Goal: Transaction & Acquisition: Purchase product/service

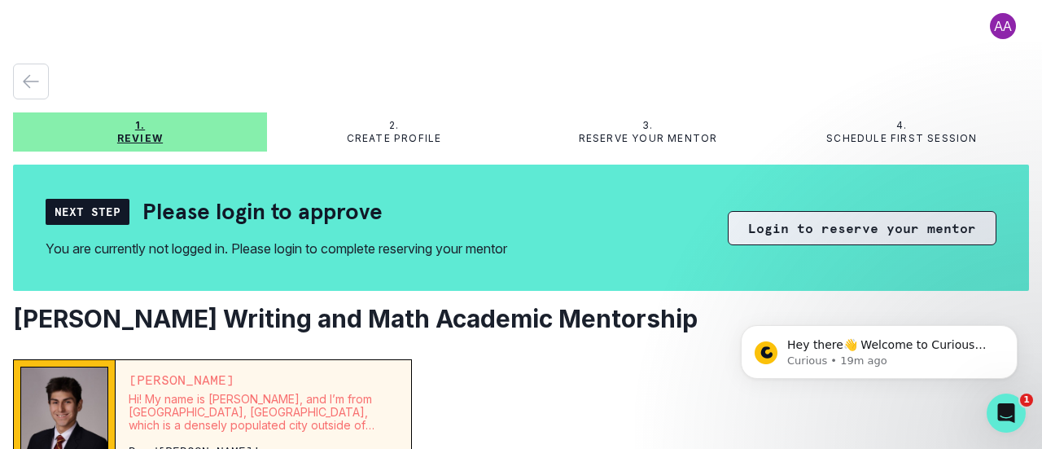
click at [839, 236] on button "Login to reserve your mentor" at bounding box center [862, 228] width 269 height 34
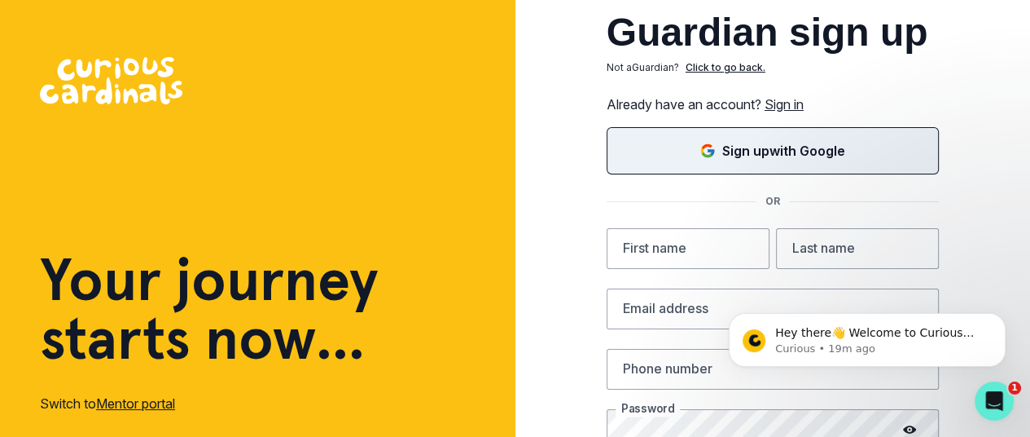
click at [782, 166] on button "Sign up with Google" at bounding box center [773, 150] width 332 height 47
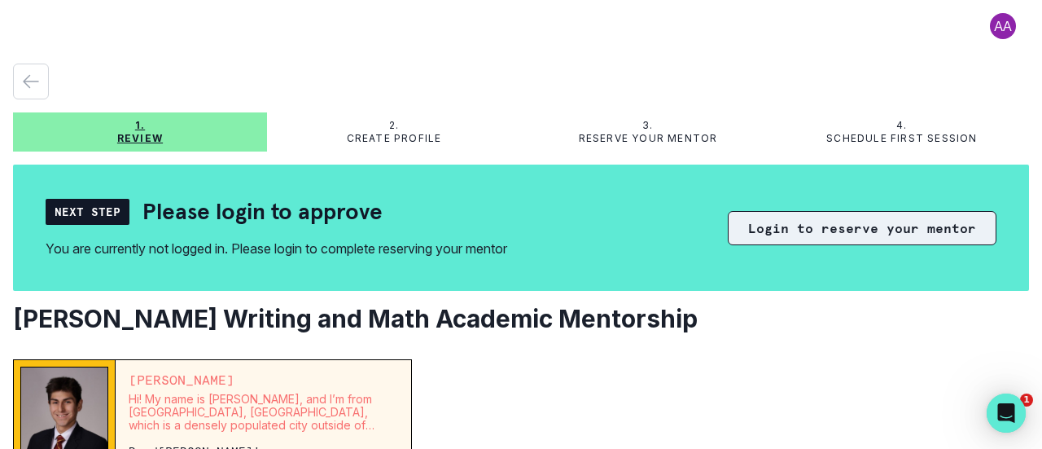
click at [740, 218] on button "Login to reserve your mentor" at bounding box center [862, 228] width 269 height 34
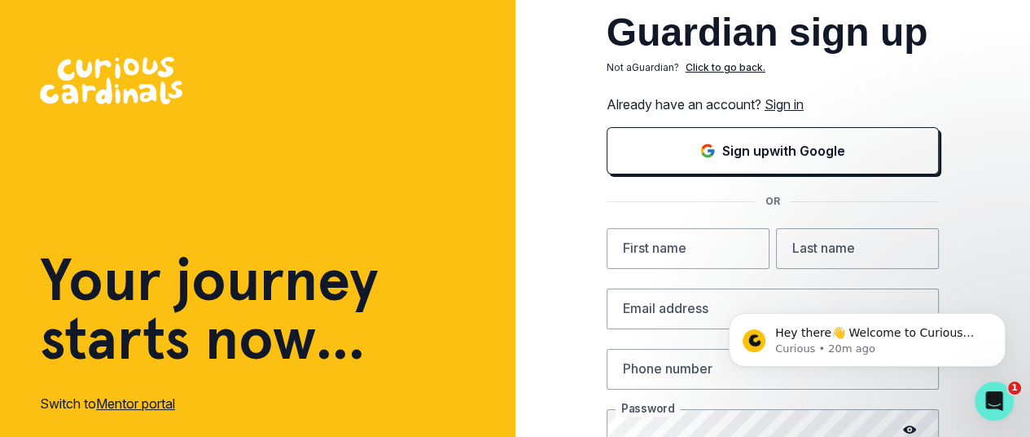
click at [804, 106] on link "Sign in" at bounding box center [784, 104] width 39 height 16
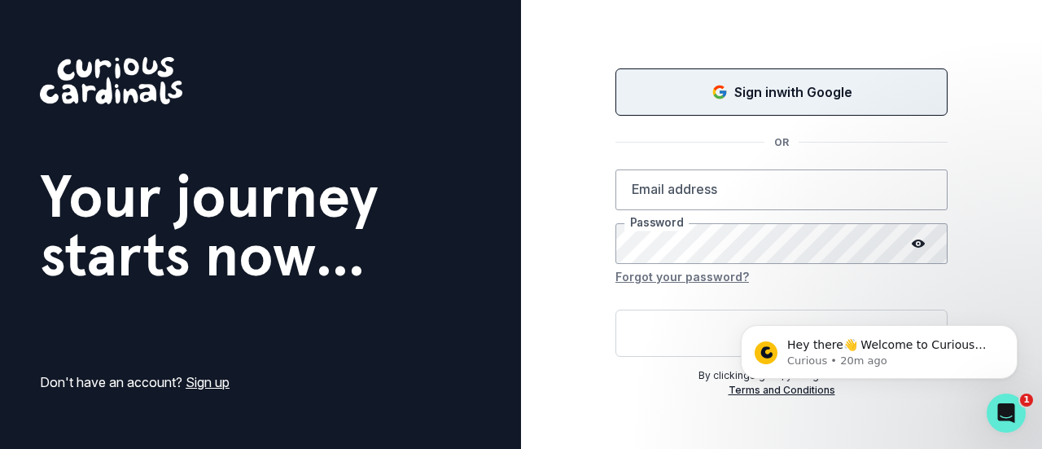
click at [802, 100] on p "Sign in with Google" at bounding box center [794, 92] width 118 height 20
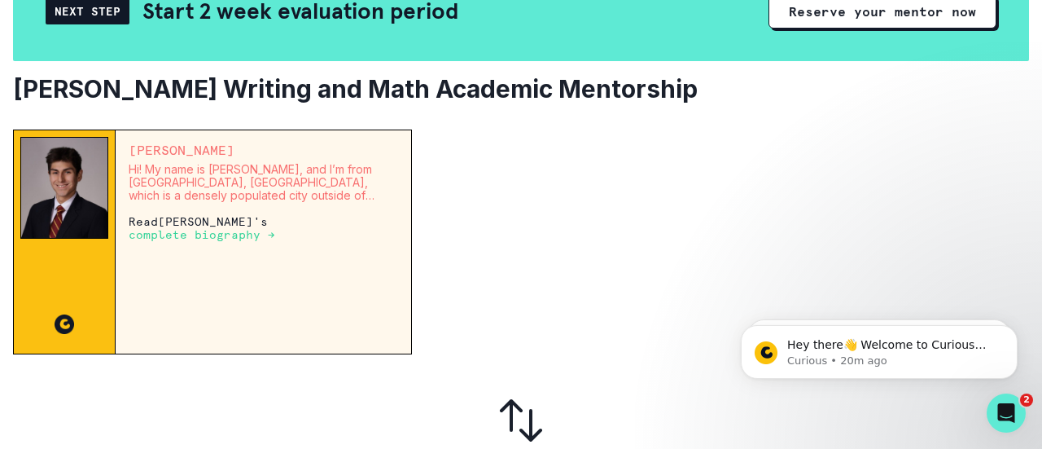
scroll to position [121, 0]
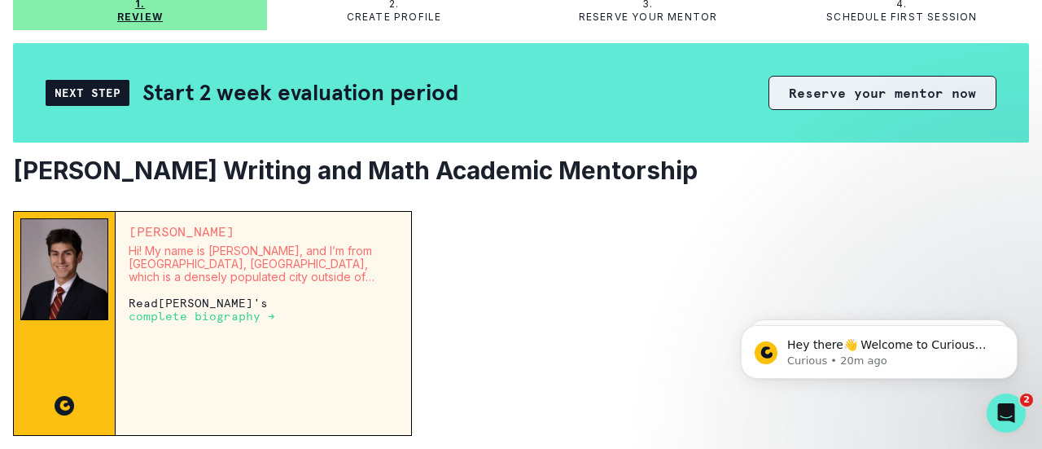
click at [823, 99] on button "Reserve your mentor now" at bounding box center [883, 93] width 228 height 34
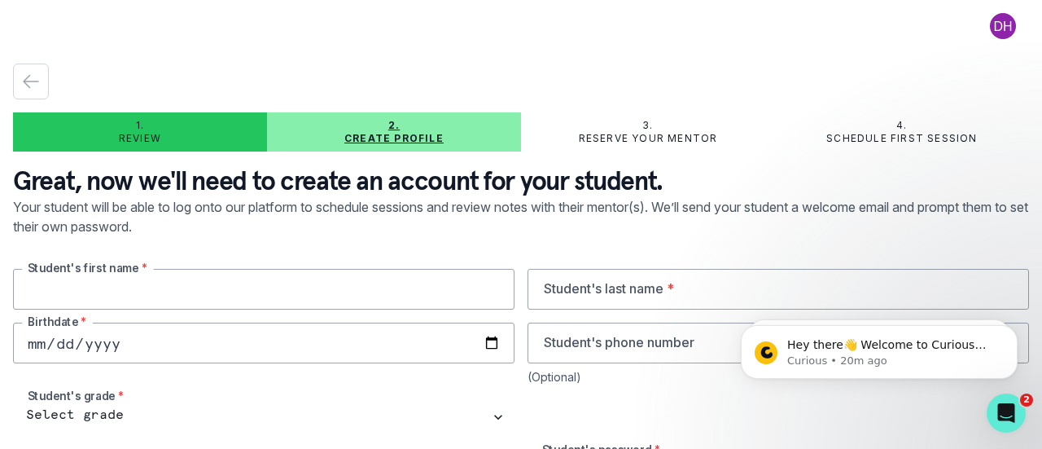
click at [368, 286] on input "text" at bounding box center [264, 289] width 502 height 41
type input "Logan"
type input "Hon"
type input "2013-09-09"
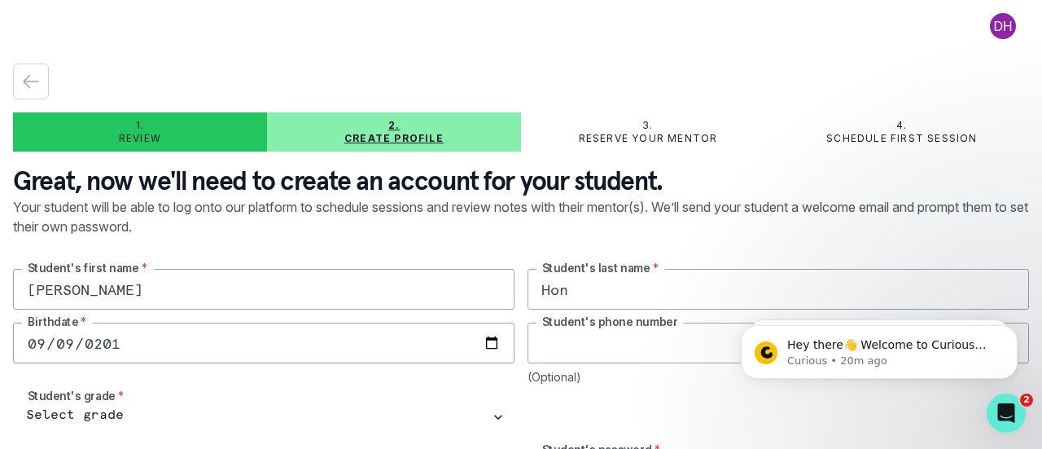
click at [671, 332] on input "tel" at bounding box center [779, 343] width 502 height 41
type input "4158108286"
type input "darryl2ndemail@gmail.com"
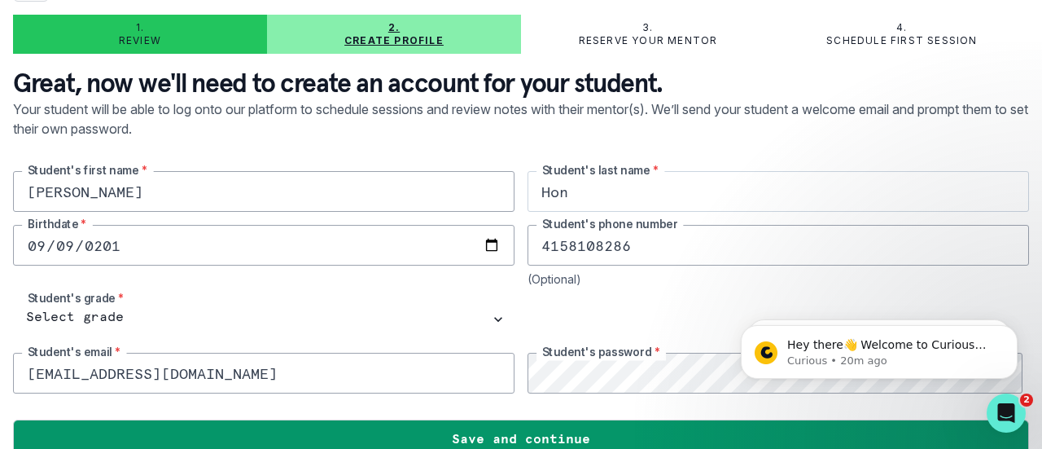
scroll to position [124, 0]
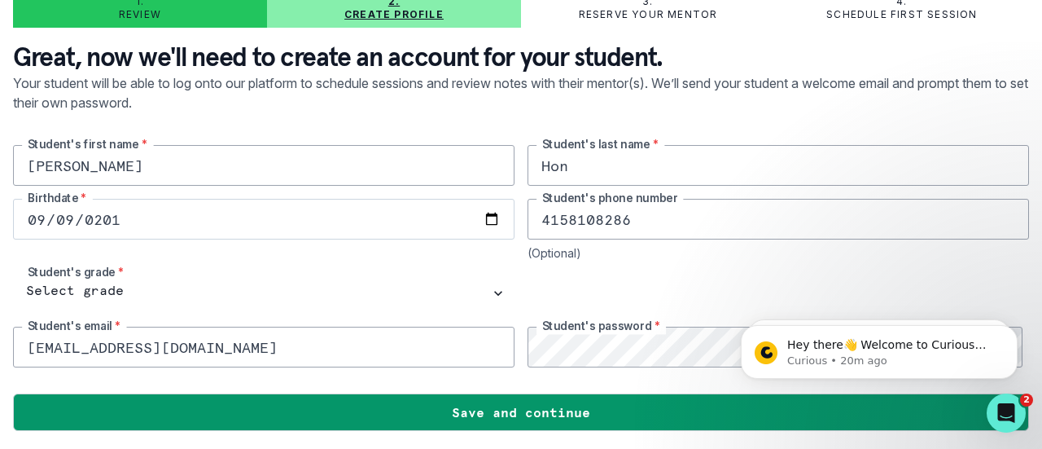
drag, startPoint x: 634, startPoint y: 226, endPoint x: 453, endPoint y: 200, distance: 182.7
click at [453, 200] on div "Logan Student's first name * Hon Student's last name * 2013-09-09 Birthdate * 4…" at bounding box center [521, 256] width 1016 height 222
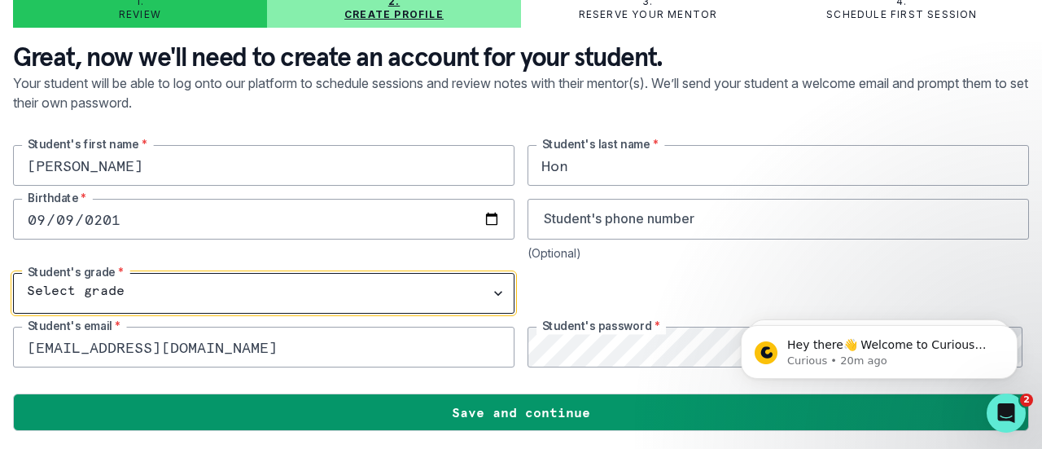
click at [93, 284] on select "Select grade 1st Grade 2nd Grade 3rd Grade 4th Grade 5th Grade 6th Grade 7th Gr…" at bounding box center [264, 293] width 502 height 41
select select "4th Grade"
click at [13, 273] on select "Select grade 1st Grade 2nd Grade 3rd Grade 4th Grade 5th Grade 6th Grade 7th Gr…" at bounding box center [264, 293] width 502 height 41
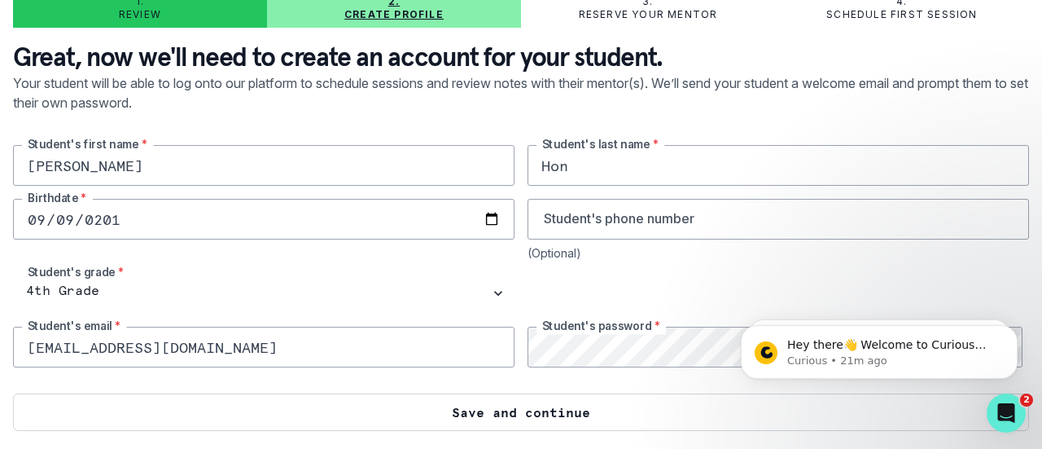
click at [518, 416] on button "Save and continue" at bounding box center [521, 411] width 1016 height 37
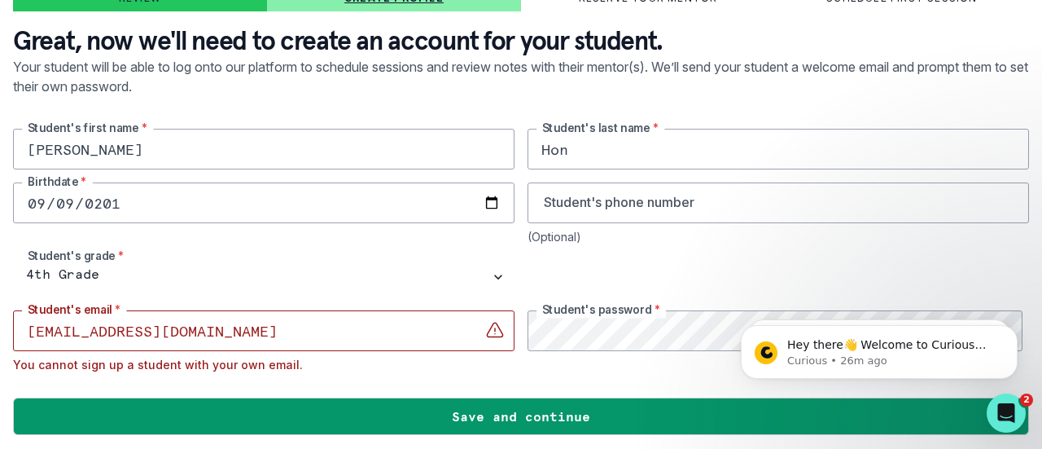
scroll to position [144, 0]
